Goal: Task Accomplishment & Management: Use online tool/utility

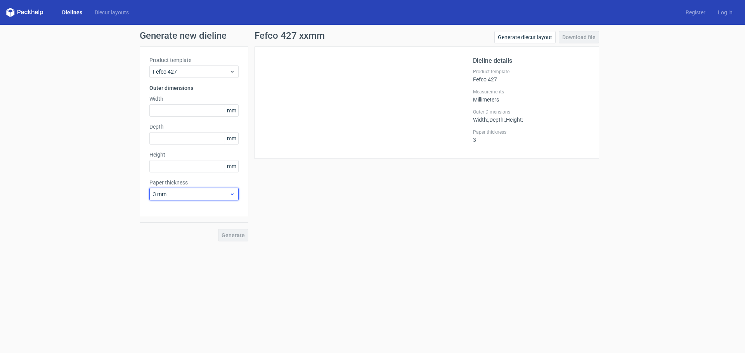
click at [185, 192] on span "3 mm" at bounding box center [191, 195] width 76 height 8
click at [170, 245] on div "1.5 mm" at bounding box center [193, 249] width 83 height 12
click at [172, 114] on input "text" at bounding box center [193, 110] width 89 height 12
type input "365"
click at [159, 138] on input "text" at bounding box center [193, 138] width 89 height 12
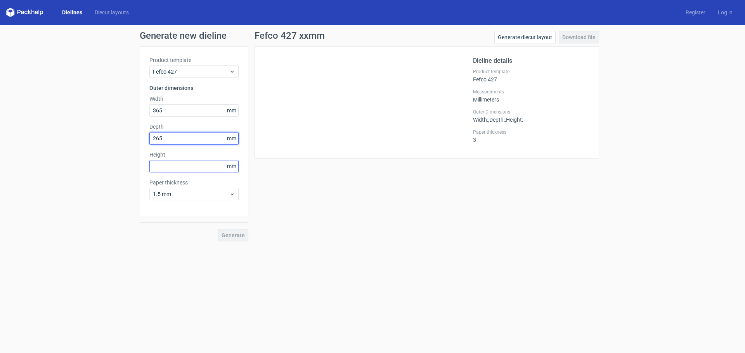
type input "265"
click at [154, 168] on input "text" at bounding box center [193, 166] width 89 height 12
type input "207"
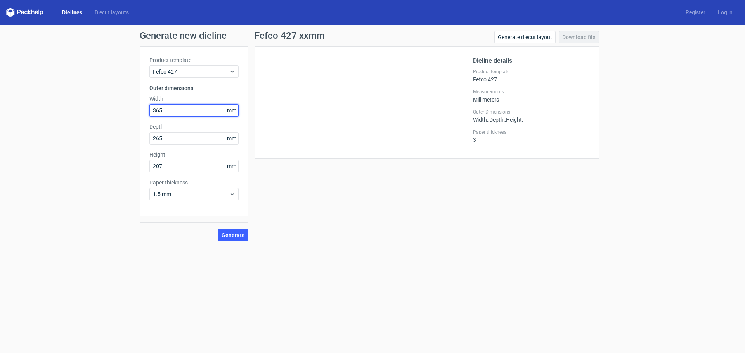
drag, startPoint x: 165, startPoint y: 112, endPoint x: 258, endPoint y: 127, distance: 94.0
click at [110, 111] on div "Generate new dieline Product template Fefco 427 Outer dimensions Width 365 mm D…" at bounding box center [372, 136] width 745 height 223
type input "360"
drag, startPoint x: 132, startPoint y: 139, endPoint x: 126, endPoint y: 139, distance: 5.4
click at [126, 139] on div "Generate new dieline Product template Fefco 427 Outer dimensions Width 360 mm D…" at bounding box center [372, 136] width 745 height 223
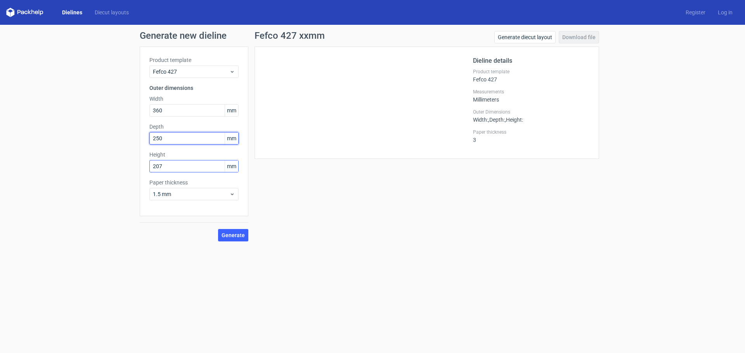
type input "250"
drag, startPoint x: 168, startPoint y: 168, endPoint x: 106, endPoint y: 165, distance: 61.7
click at [107, 165] on div "Generate new dieline Product template Fefco 427 Outer dimensions Width 360 mm D…" at bounding box center [372, 136] width 745 height 223
click at [227, 233] on span "Generate" at bounding box center [233, 235] width 23 height 5
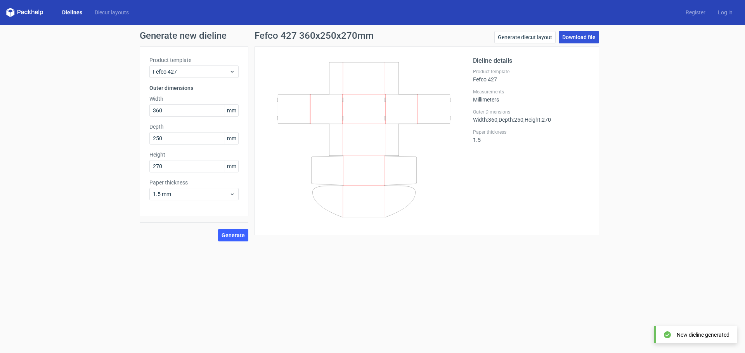
click at [582, 36] on link "Download file" at bounding box center [579, 37] width 40 height 12
click at [584, 37] on link "Download file" at bounding box center [579, 37] width 40 height 12
click at [166, 164] on input "270" at bounding box center [193, 166] width 89 height 12
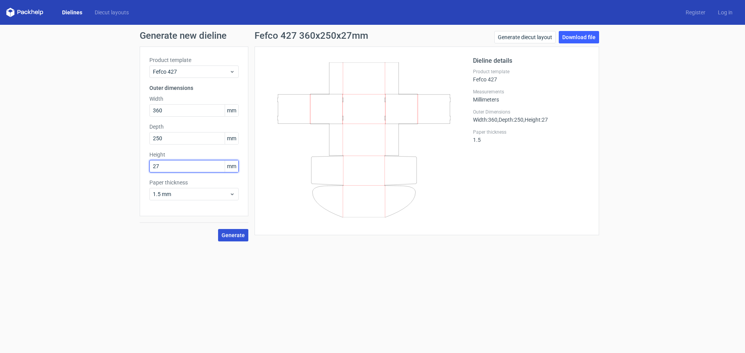
type input "27"
click at [231, 236] on span "Generate" at bounding box center [233, 235] width 23 height 5
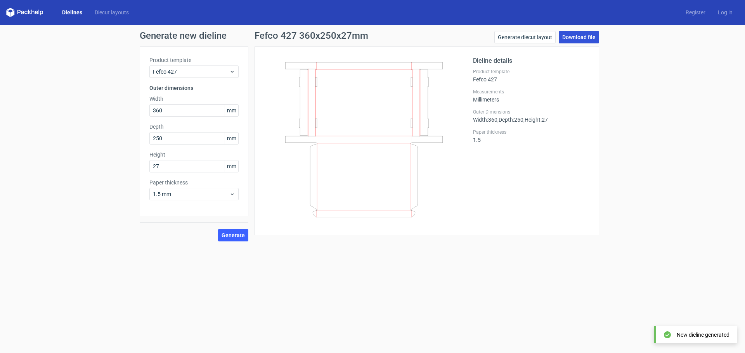
click at [570, 39] on link "Download file" at bounding box center [579, 37] width 40 height 12
